Goal: Task Accomplishment & Management: Manage account settings

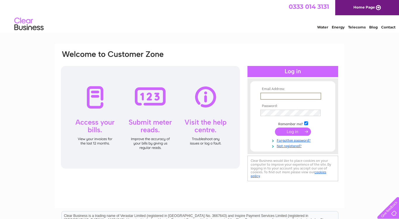
click at [275, 95] on input "text" at bounding box center [291, 96] width 61 height 7
type input "[PERSON_NAME][EMAIL_ADDRESS][DOMAIN_NAME]"
click at [275, 127] on input "submit" at bounding box center [293, 131] width 36 height 8
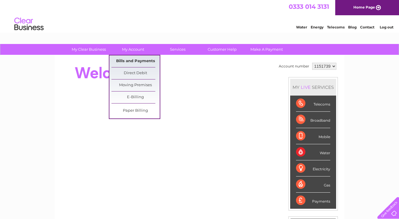
click at [129, 61] on link "Bills and Payments" at bounding box center [136, 61] width 48 height 12
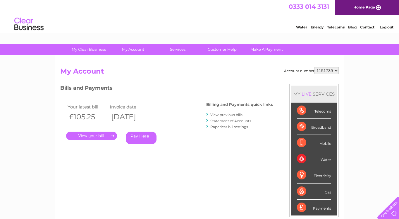
click at [91, 136] on link "." at bounding box center [91, 135] width 51 height 8
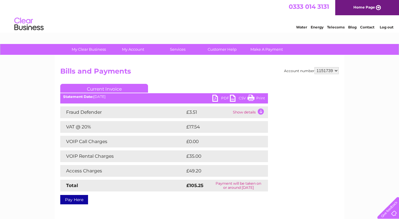
click at [215, 99] on link "PDF" at bounding box center [222, 99] width 18 height 8
